Goal: Information Seeking & Learning: Learn about a topic

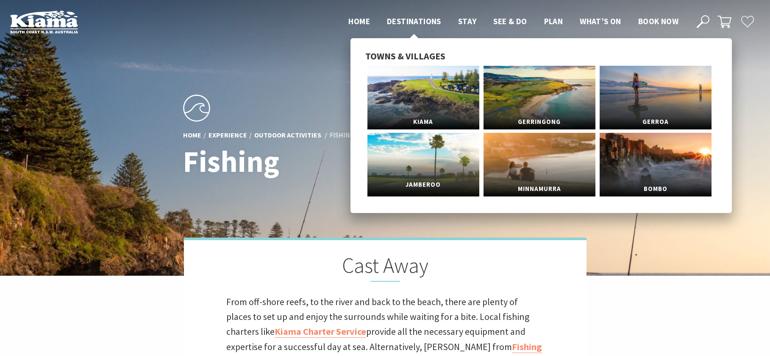
click at [413, 147] on link "Jamberoo" at bounding box center [423, 165] width 112 height 64
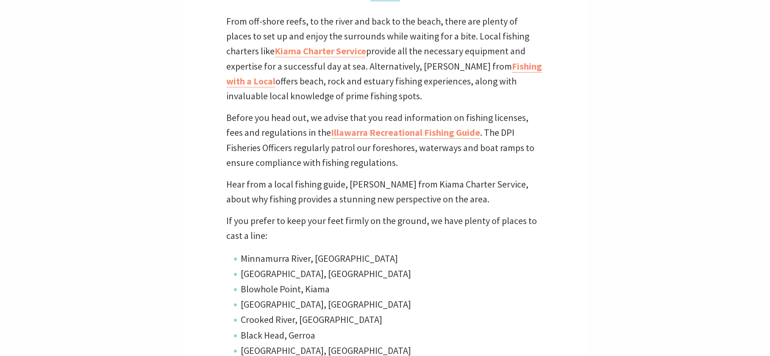
scroll to position [285, 0]
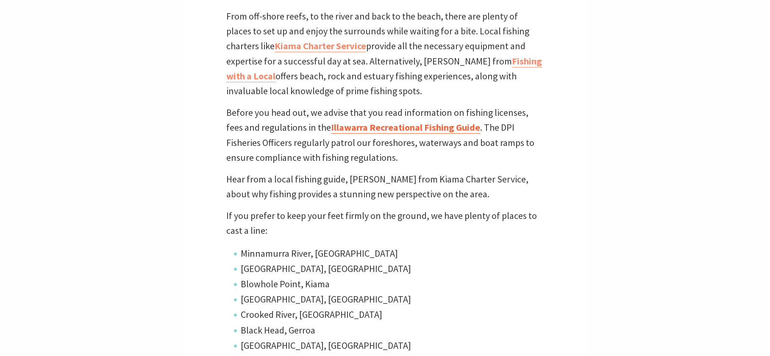
click at [379, 128] on link "Illawarra Recreational Fishing Guide" at bounding box center [405, 127] width 149 height 12
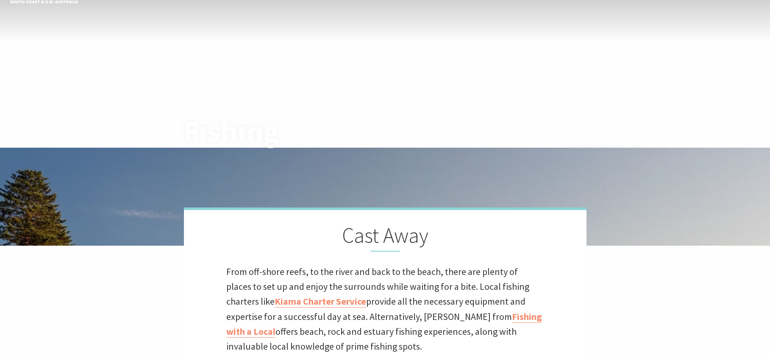
scroll to position [0, 0]
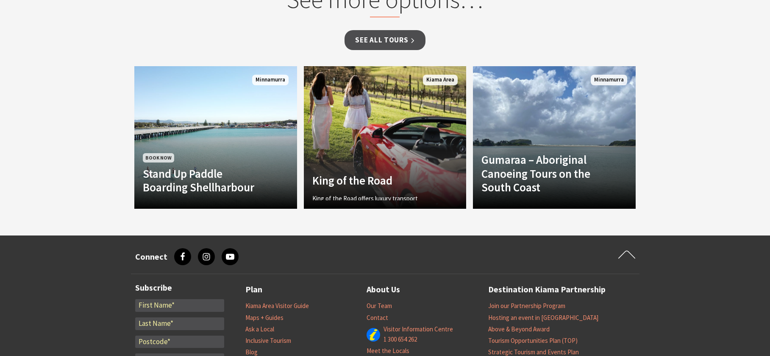
scroll to position [857, 0]
